Goal: Transaction & Acquisition: Purchase product/service

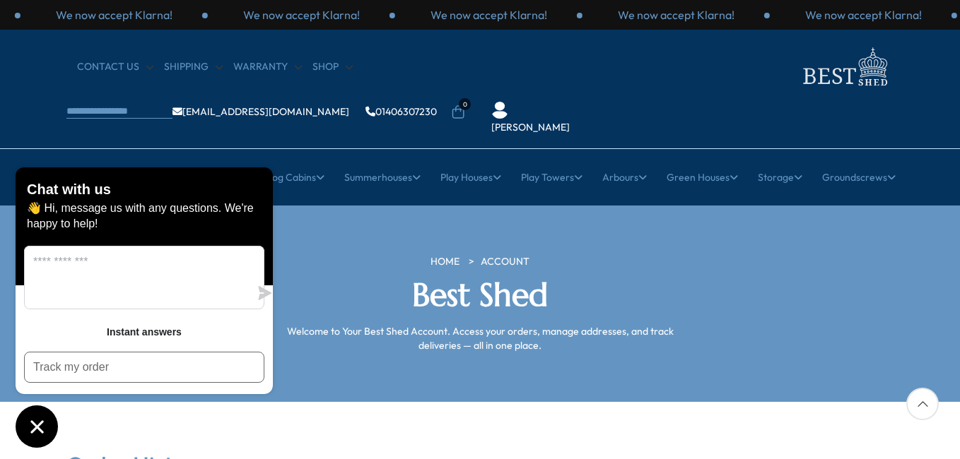
click at [570, 121] on link "[PERSON_NAME]" at bounding box center [530, 128] width 78 height 14
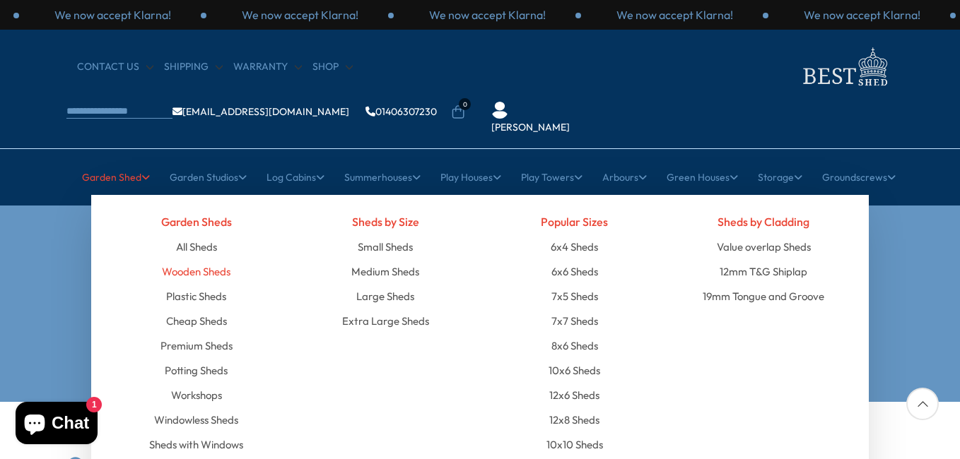
click at [207, 259] on link "Wooden Sheds" at bounding box center [196, 271] width 69 height 25
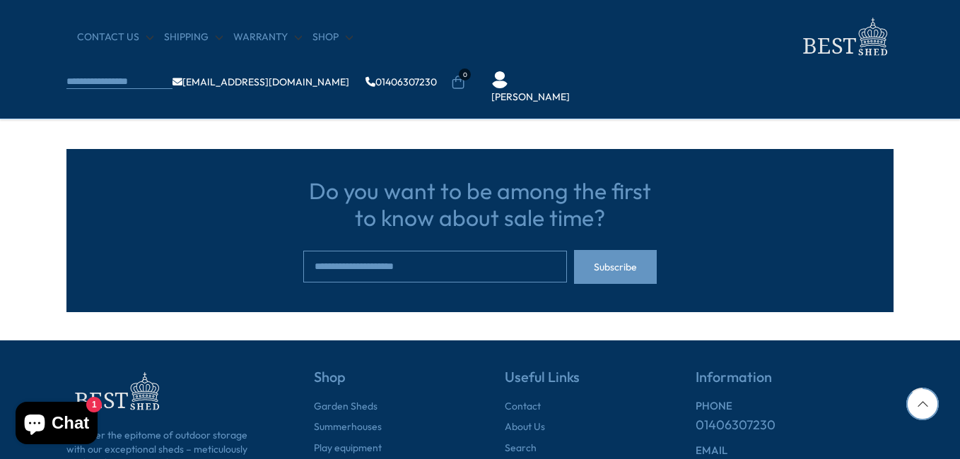
scroll to position [1225, 0]
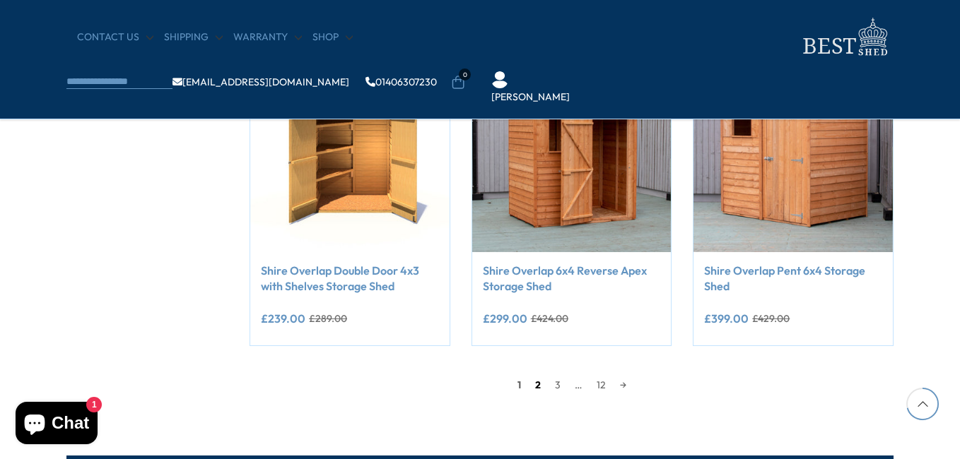
click at [540, 384] on link "2" at bounding box center [538, 385] width 20 height 21
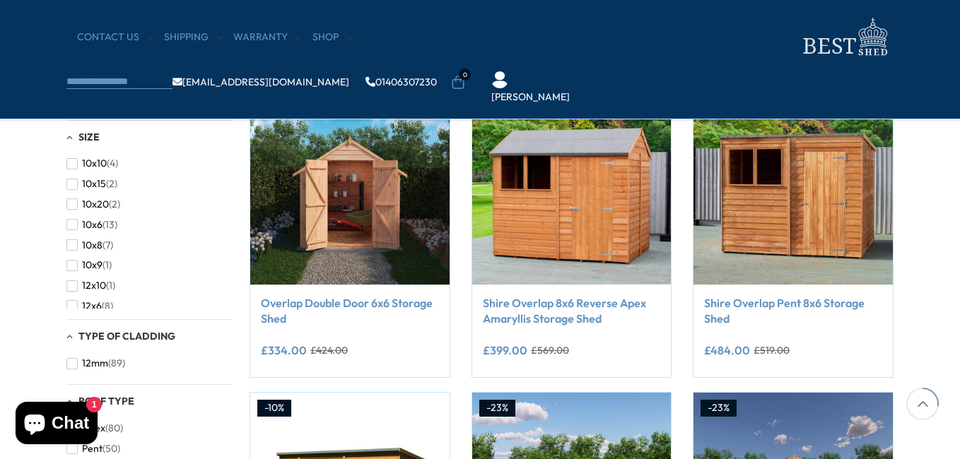
scroll to position [575, 0]
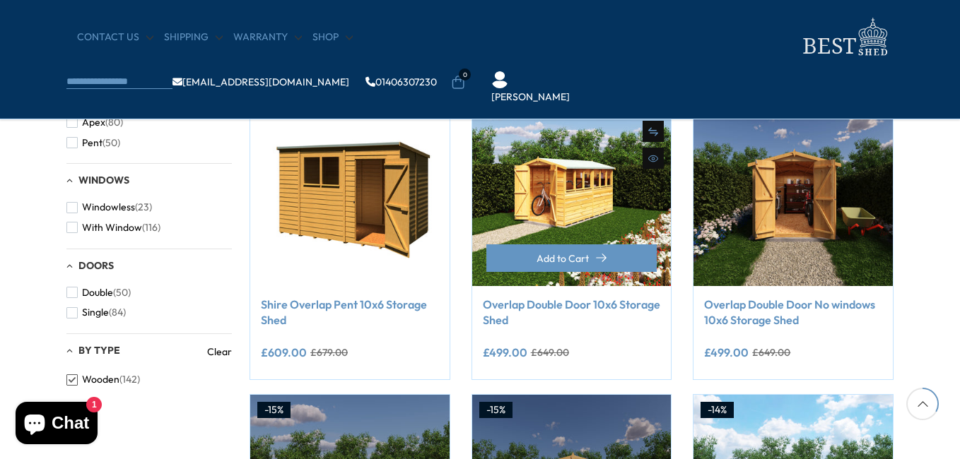
click at [536, 309] on link "Overlap Double Door 10x6 Storage Shed" at bounding box center [572, 313] width 178 height 32
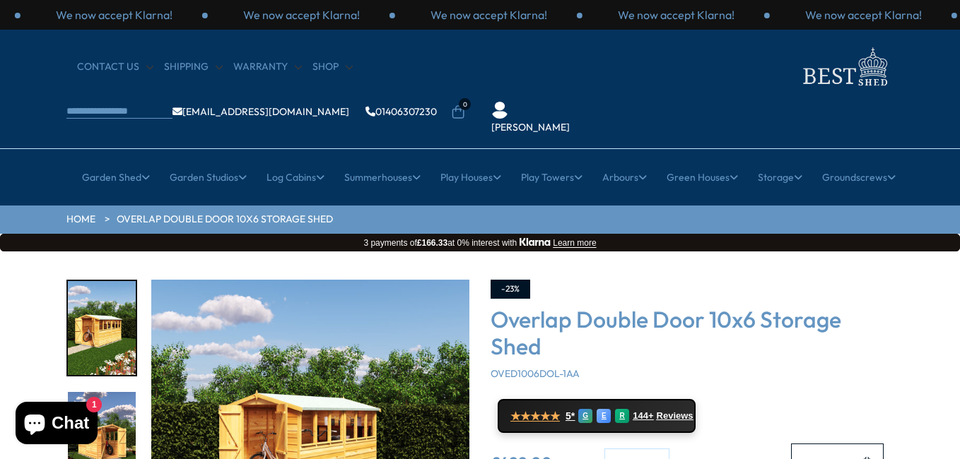
click at [101, 392] on img "2 / 18" at bounding box center [102, 439] width 68 height 94
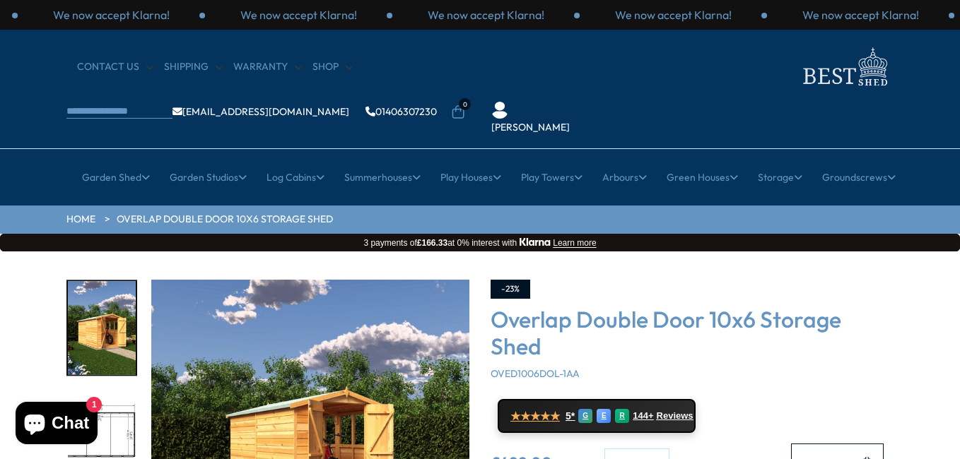
click at [102, 281] on img "2 / 18" at bounding box center [102, 328] width 68 height 94
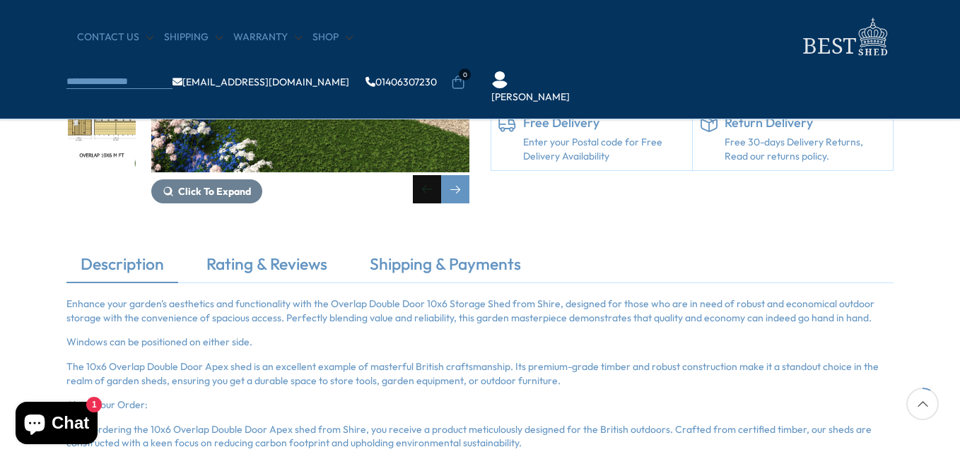
click at [426, 184] on div "Previous slide" at bounding box center [427, 189] width 28 height 28
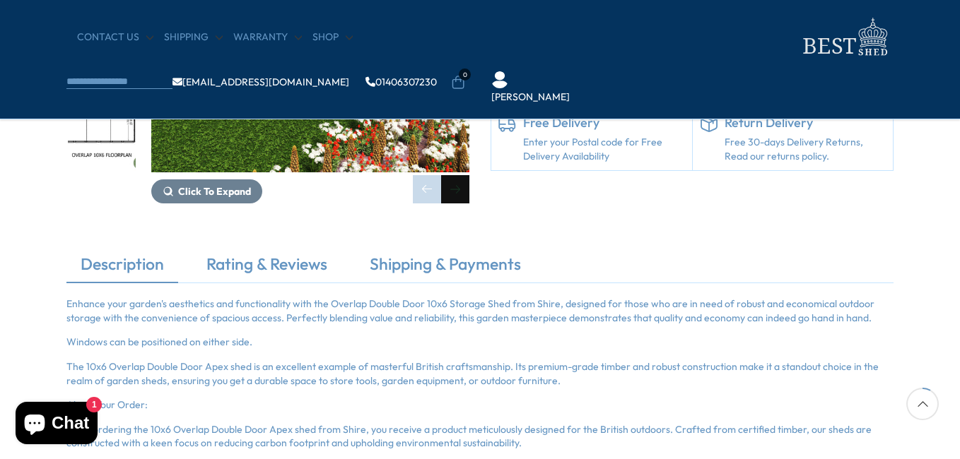
click at [454, 187] on div "Next slide" at bounding box center [455, 189] width 28 height 28
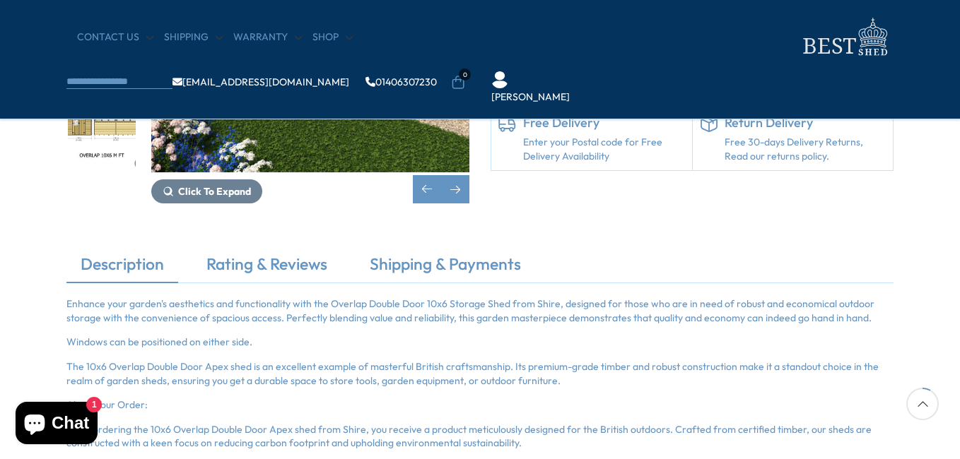
scroll to position [0, 0]
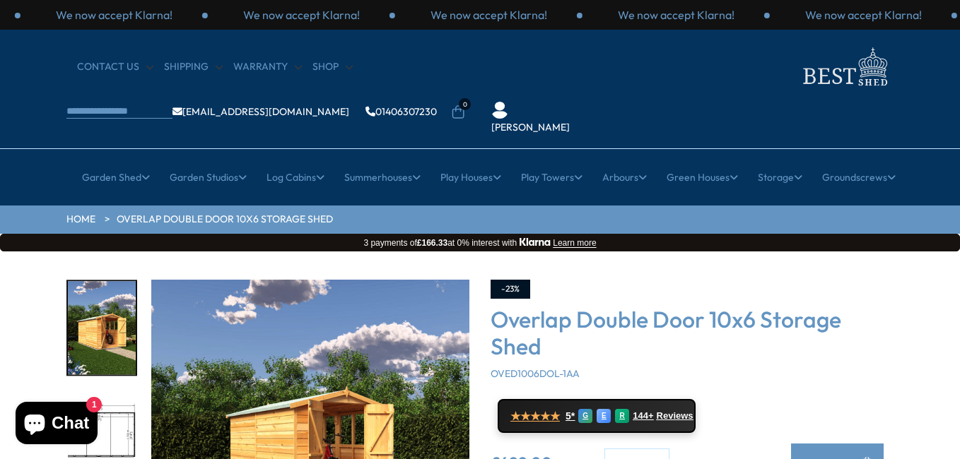
click at [837, 458] on span "Add to Cart" at bounding box center [828, 463] width 52 height 10
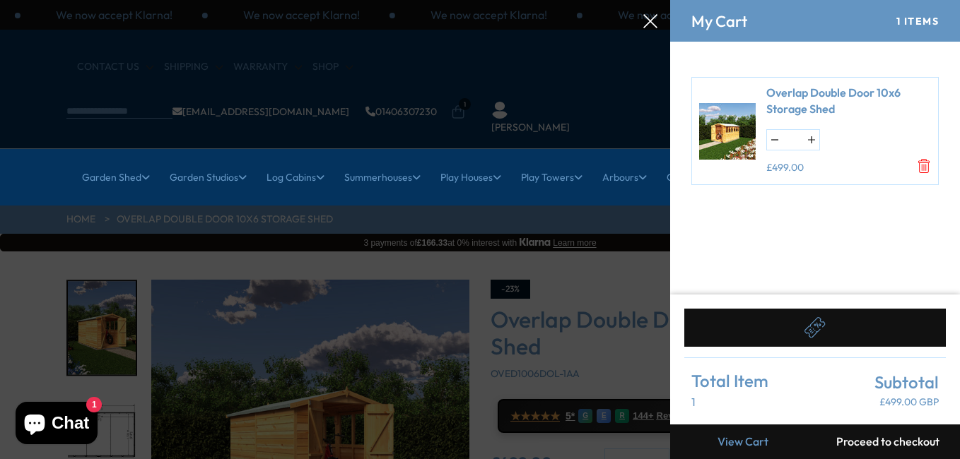
click at [638, 0] on div at bounding box center [480, 0] width 960 height 0
drag, startPoint x: 654, startPoint y: 19, endPoint x: 671, endPoint y: 66, distance: 49.4
click at [654, 20] on icon at bounding box center [650, 21] width 14 height 14
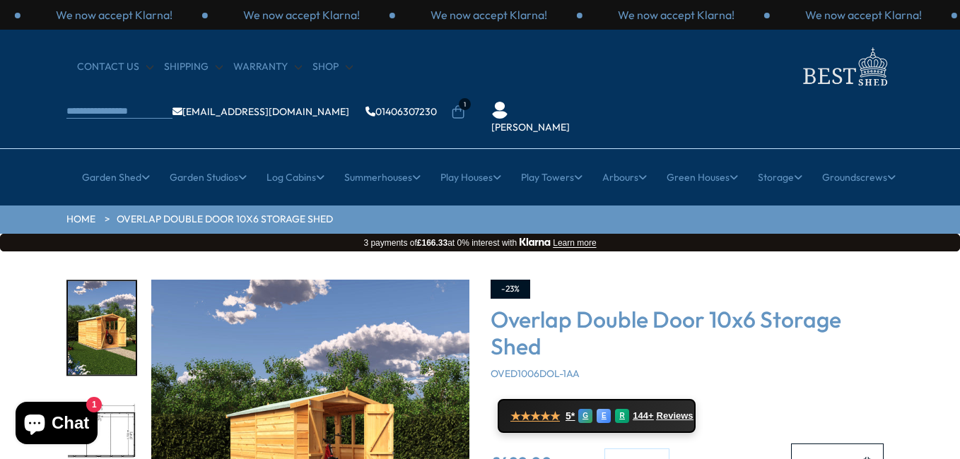
click at [582, 102] on div "[PERSON_NAME]" at bounding box center [530, 118] width 102 height 33
click at [570, 121] on link "[PERSON_NAME]" at bounding box center [530, 128] width 78 height 14
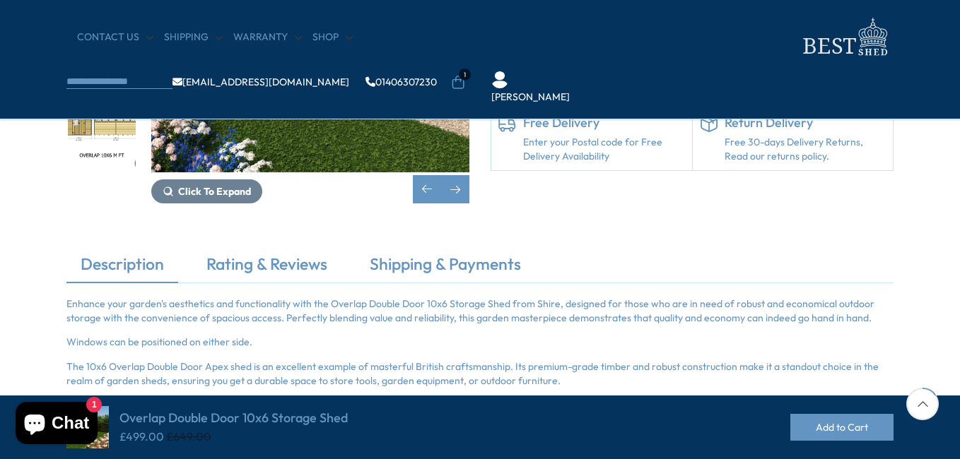
scroll to position [613, 0]
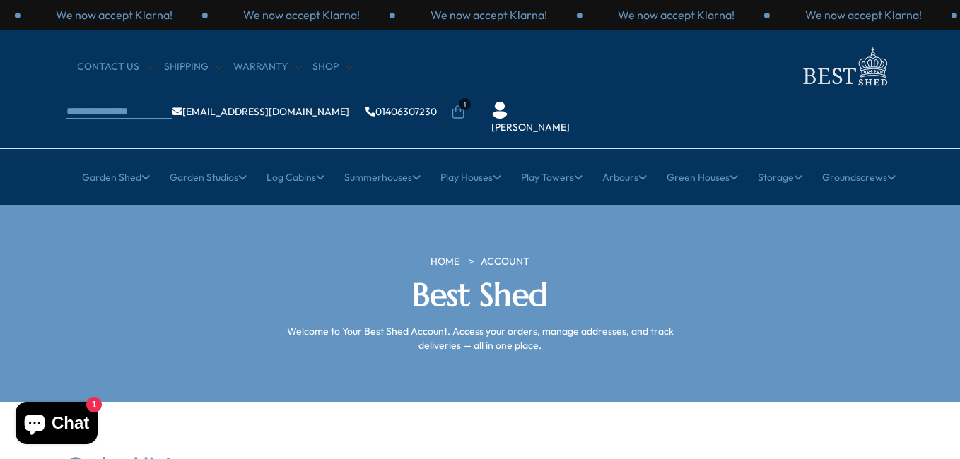
click at [465, 105] on icon at bounding box center [458, 112] width 14 height 14
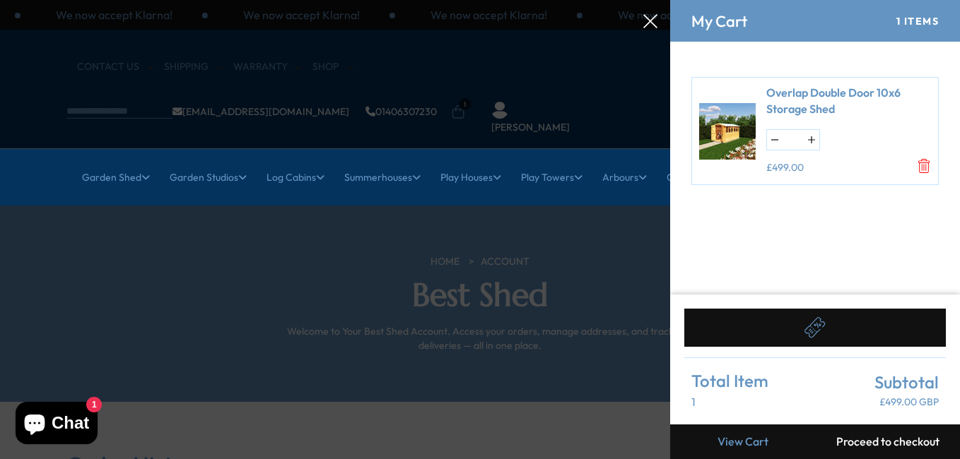
click at [358, 0] on div at bounding box center [480, 0] width 960 height 0
